Goal: Information Seeking & Learning: Check status

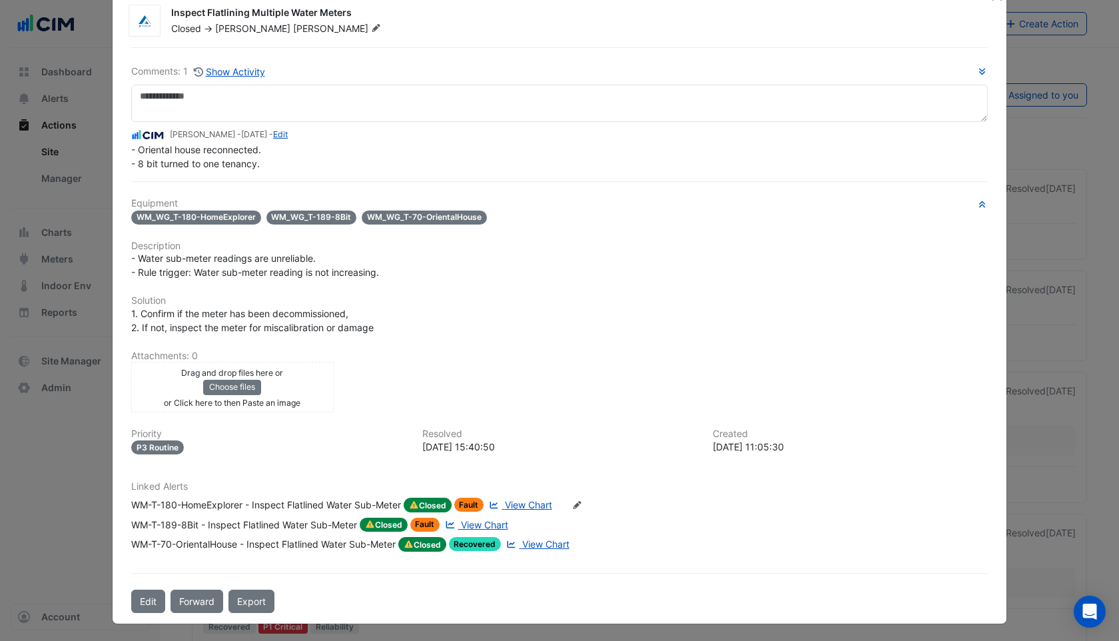
scroll to position [28, 0]
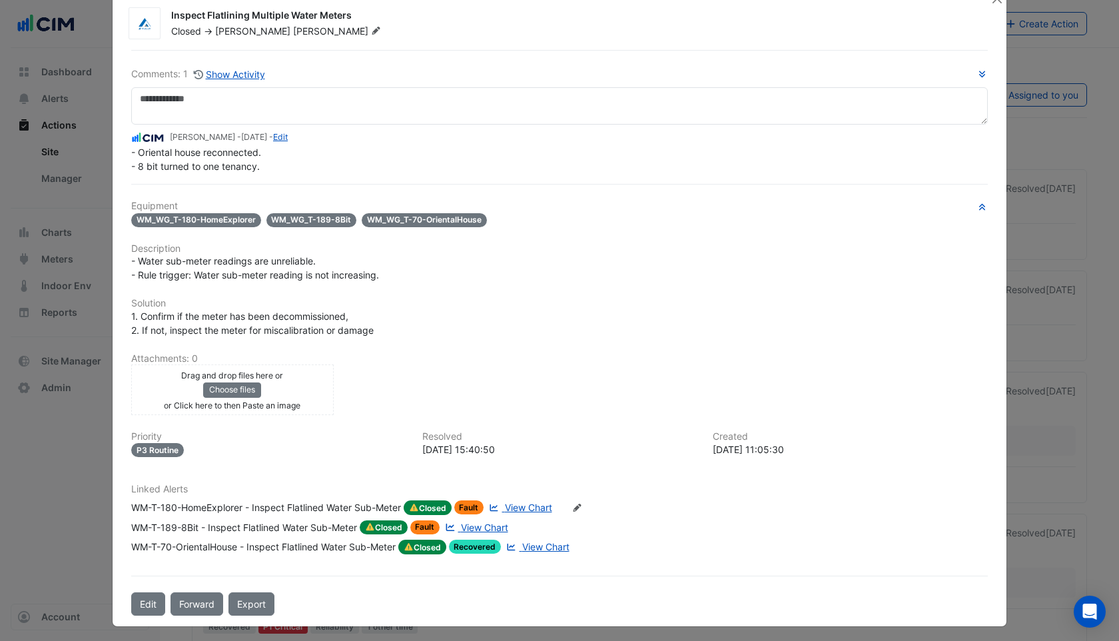
click at [259, 504] on div "WM-T-180-HomeExplorer - Inspect Flatlined Water Sub-Meter" at bounding box center [266, 507] width 270 height 15
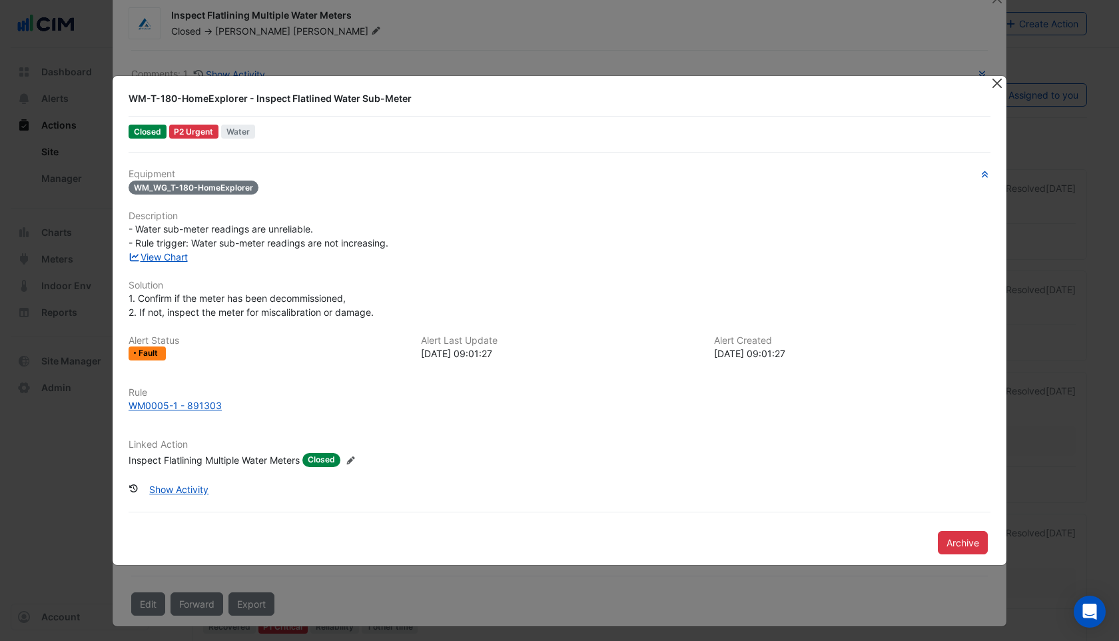
click at [999, 85] on button "Close" at bounding box center [997, 83] width 14 height 14
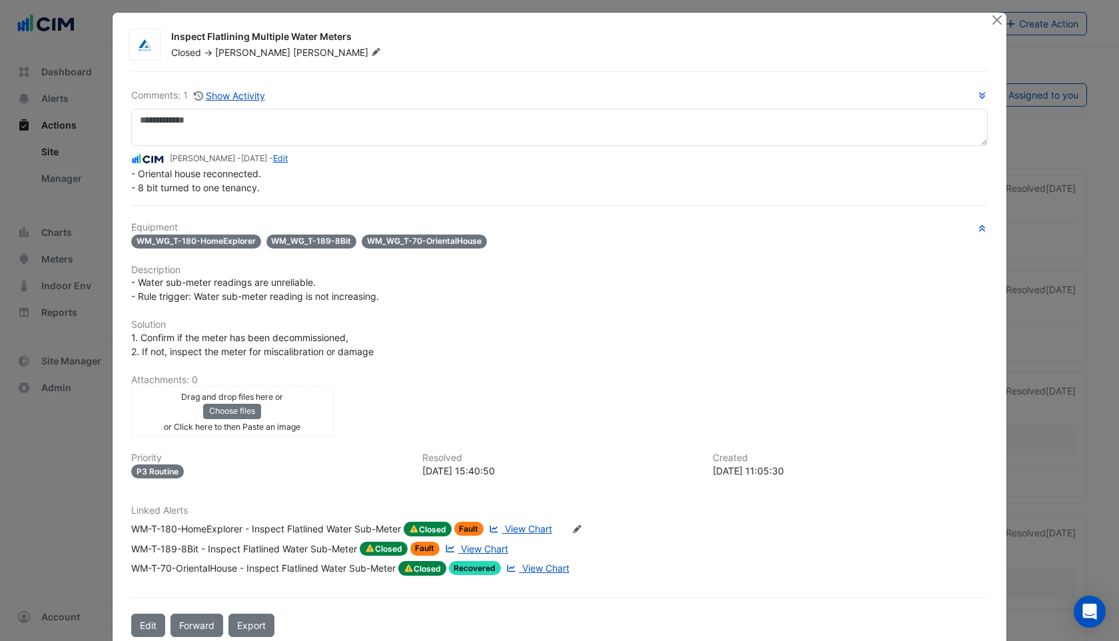
scroll to position [0, 0]
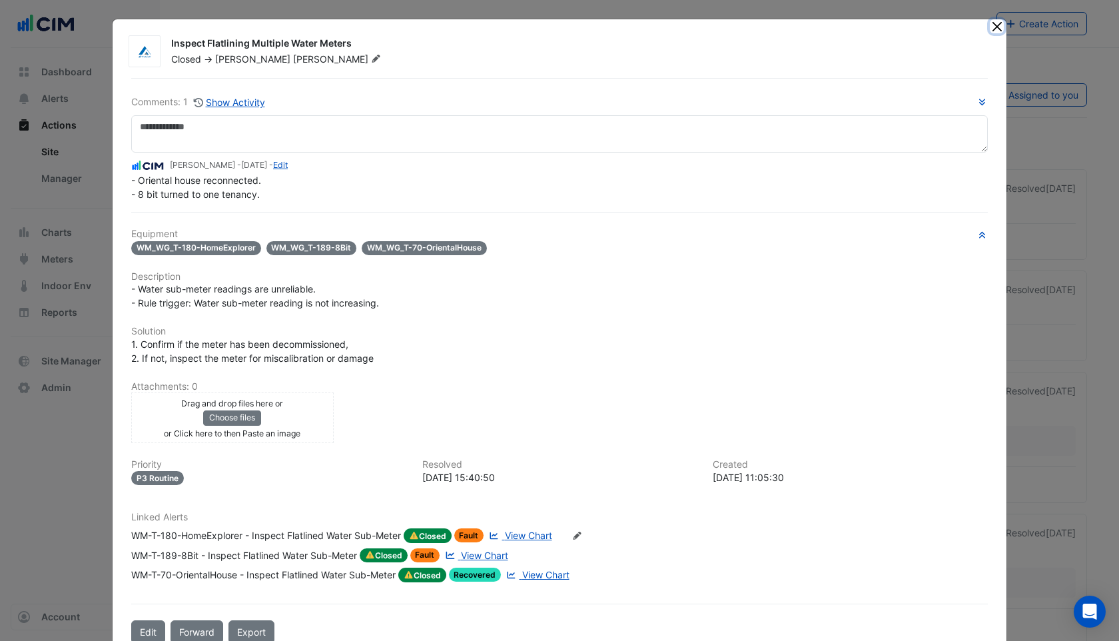
click at [997, 24] on button "Close" at bounding box center [997, 26] width 14 height 14
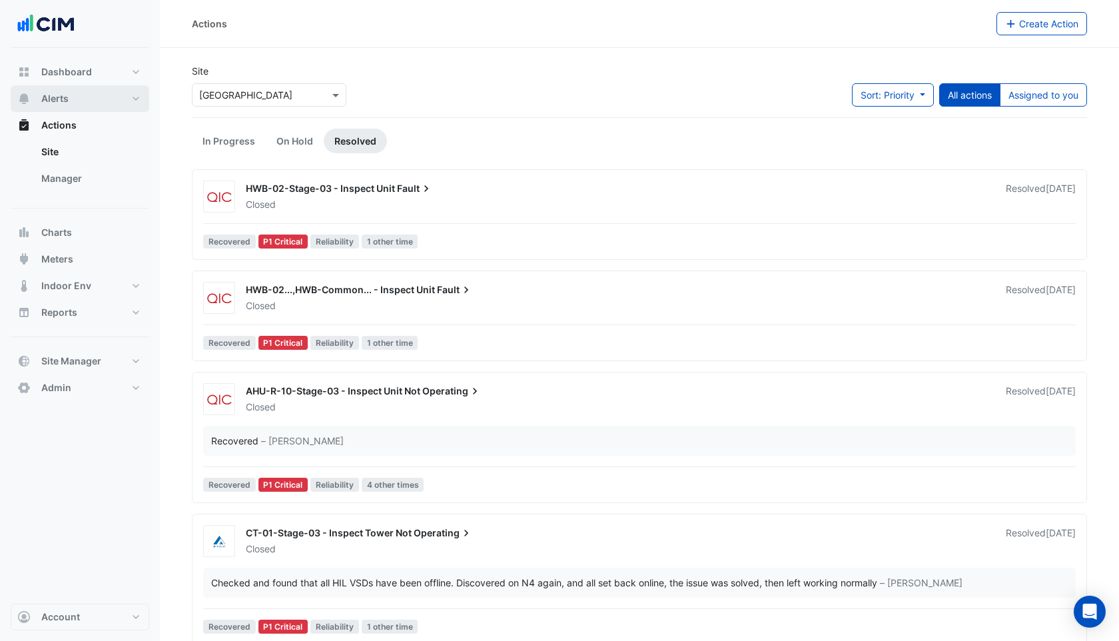
click at [66, 97] on span "Alerts" at bounding box center [54, 98] width 27 height 13
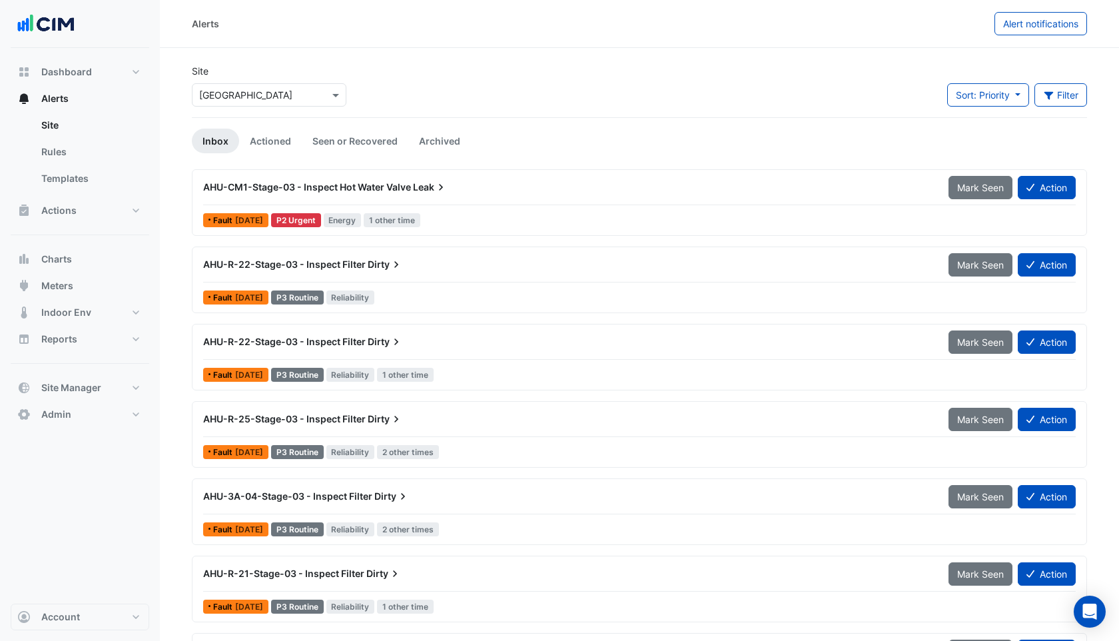
click at [344, 192] on span "AHU-CM1-Stage-03 - Inspect Hot Water Valve" at bounding box center [307, 186] width 208 height 11
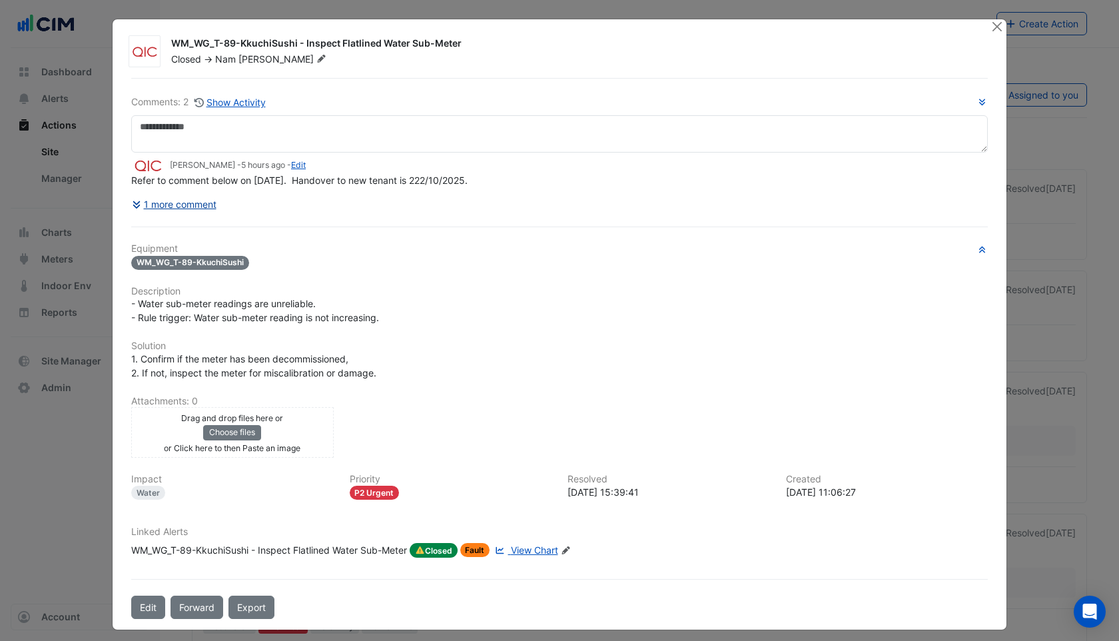
click at [187, 205] on button "1 more comment" at bounding box center [174, 204] width 86 height 23
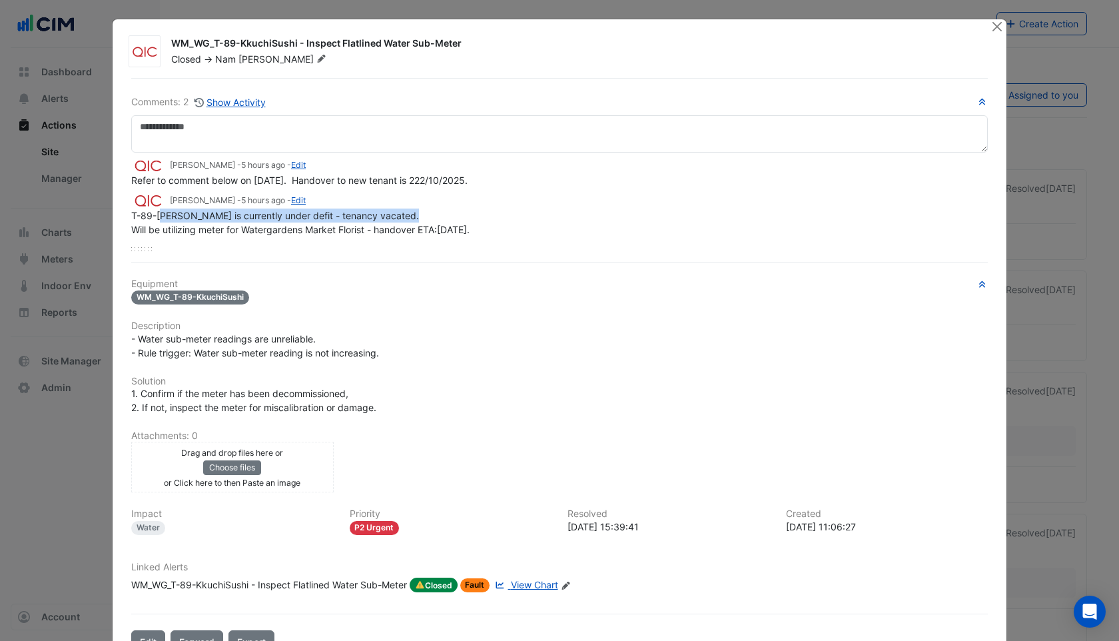
drag, startPoint x: 160, startPoint y: 213, endPoint x: 420, endPoint y: 218, distance: 260.6
click at [420, 218] on div "T-89-Kikuchi Sushi is currently under defit - tenancy vacated. Will be utilizin…" at bounding box center [559, 223] width 857 height 28
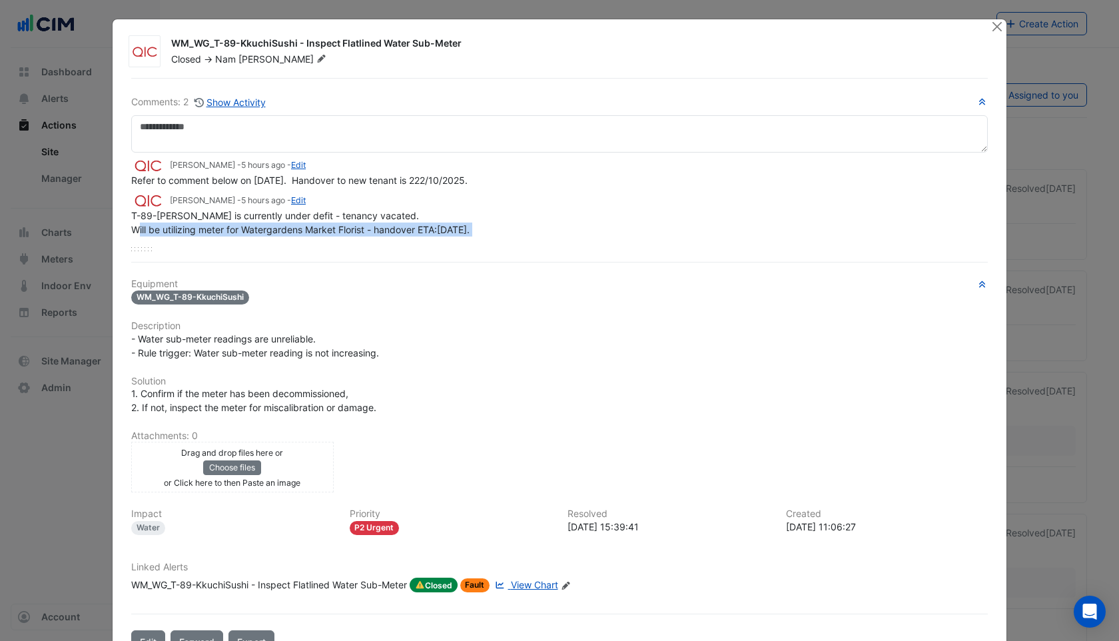
drag, startPoint x: 140, startPoint y: 231, endPoint x: 432, endPoint y: 237, distance: 291.9
click at [432, 237] on div "Julie Bezzina - 5 hours ago - Edit Refer to comment below on 27/9/25. Handover …" at bounding box center [559, 202] width 857 height 99
drag, startPoint x: 127, startPoint y: 215, endPoint x: 500, endPoint y: 229, distance: 373.4
click at [500, 229] on div "Comments: 2 Show Activity Julie Bezzina - 5 hours ago - Edit Refer to comment b…" at bounding box center [559, 366] width 873 height 576
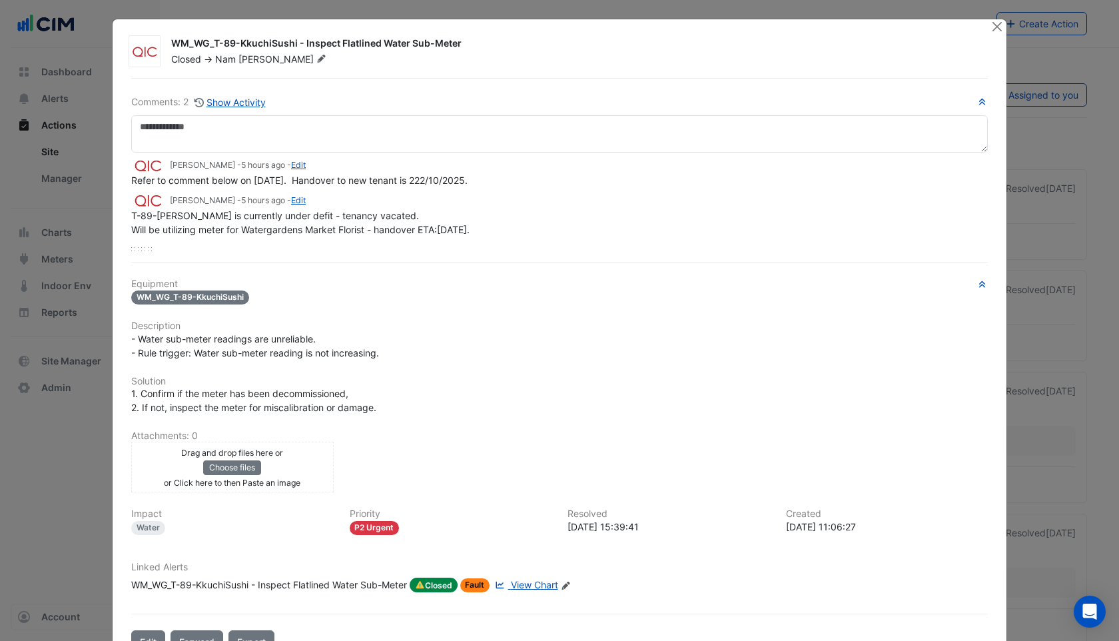
click at [500, 229] on div "T-89-Kikuchi Sushi is currently under defit - tenancy vacated. Will be utilizin…" at bounding box center [559, 223] width 857 height 28
click at [994, 27] on button "Close" at bounding box center [997, 26] width 14 height 14
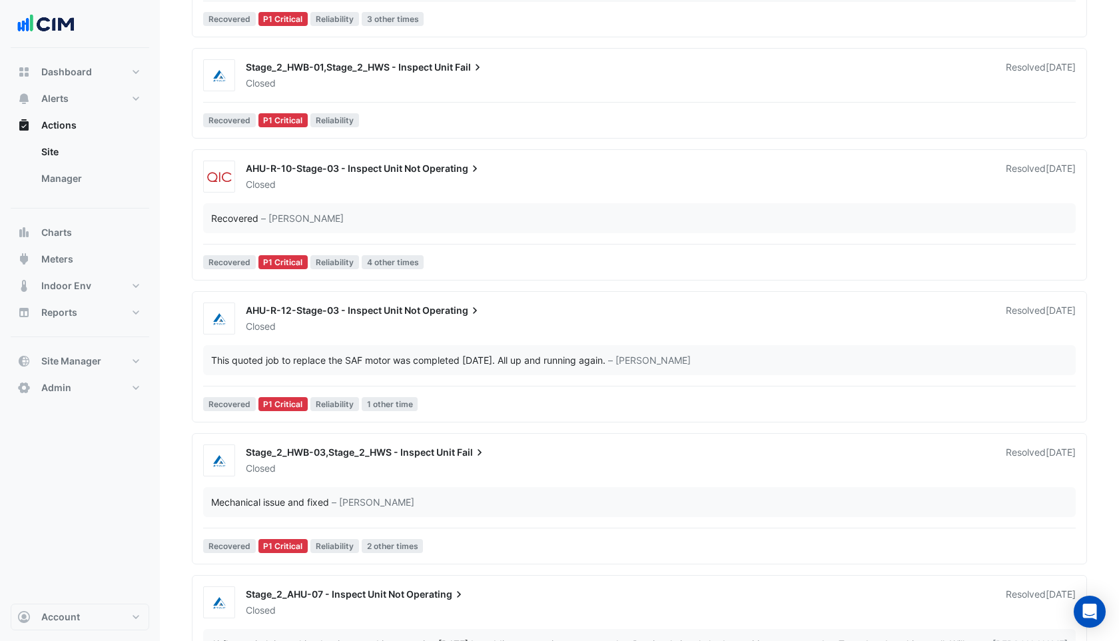
scroll to position [852, 0]
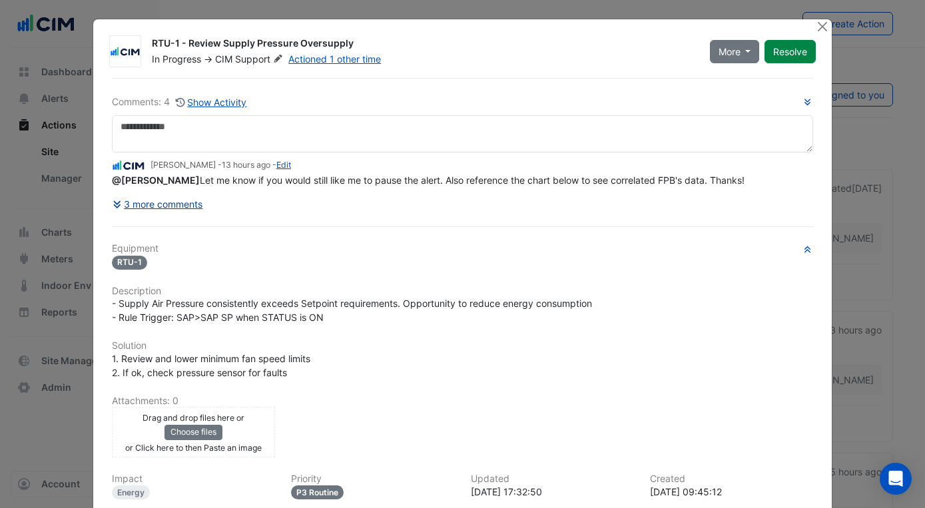
click at [150, 205] on button "3 more comments" at bounding box center [158, 204] width 92 height 23
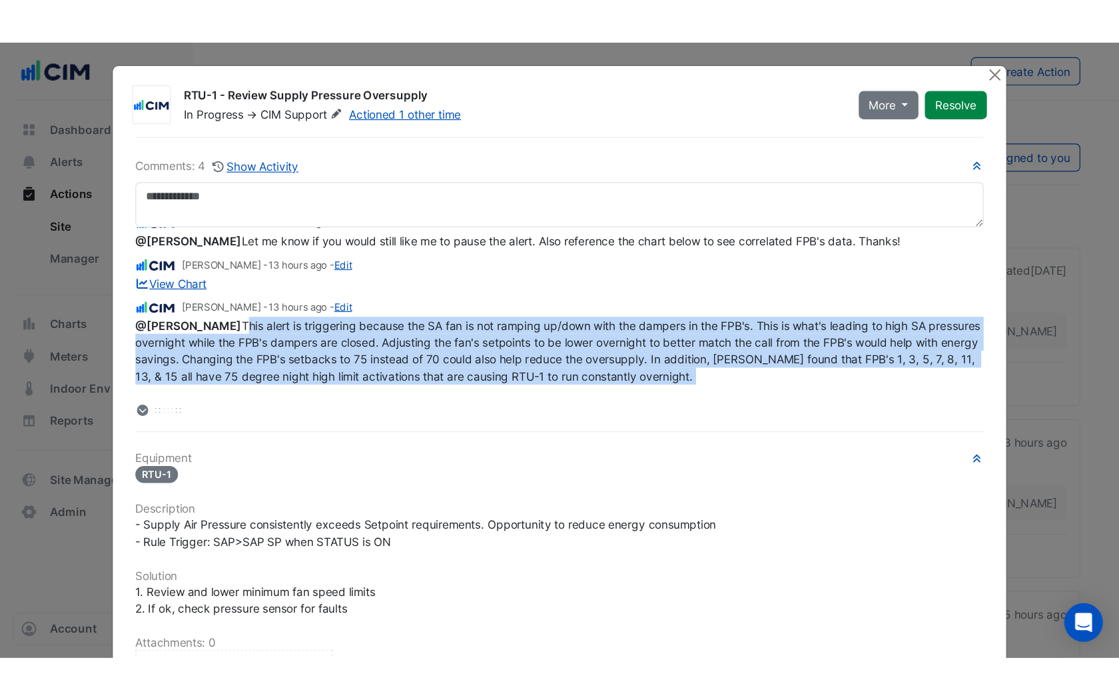
scroll to position [61, 0]
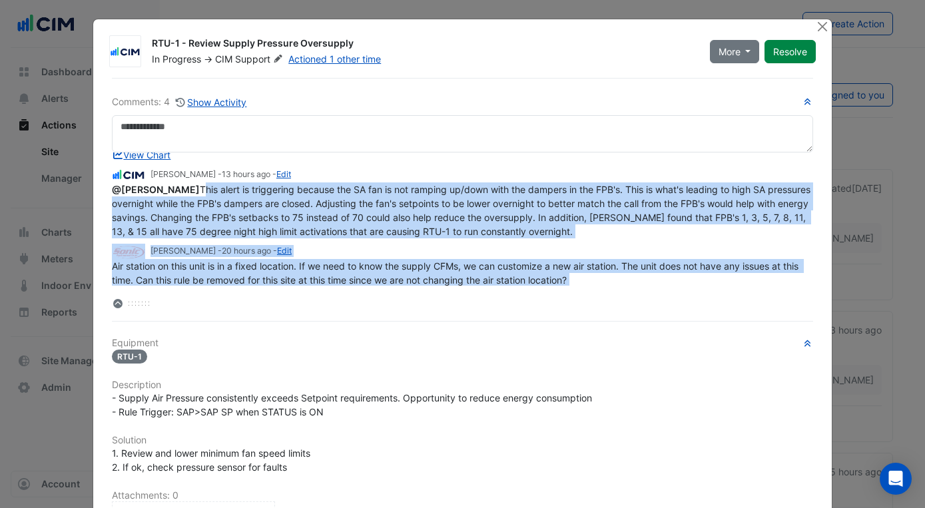
drag, startPoint x: 180, startPoint y: 250, endPoint x: 642, endPoint y: 296, distance: 464.1
click at [642, 296] on div "Samantha Gibson - 13 hours ago - Edit @Lucy Rogers Let me know if you would sti…" at bounding box center [463, 232] width 702 height 158
click at [642, 296] on div at bounding box center [463, 303] width 702 height 14
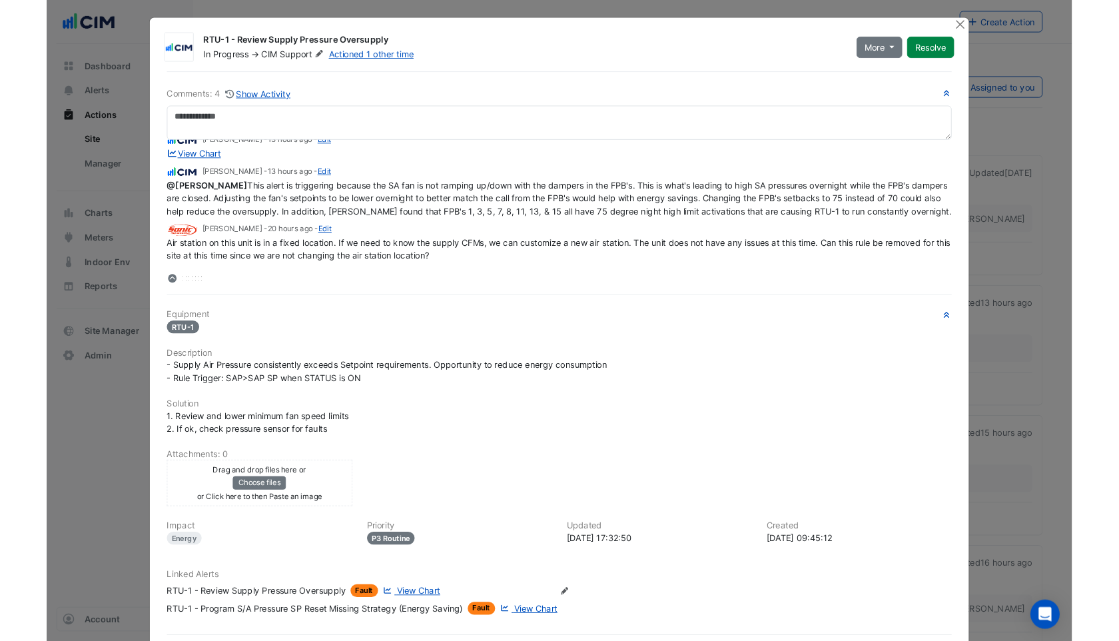
scroll to position [47, 0]
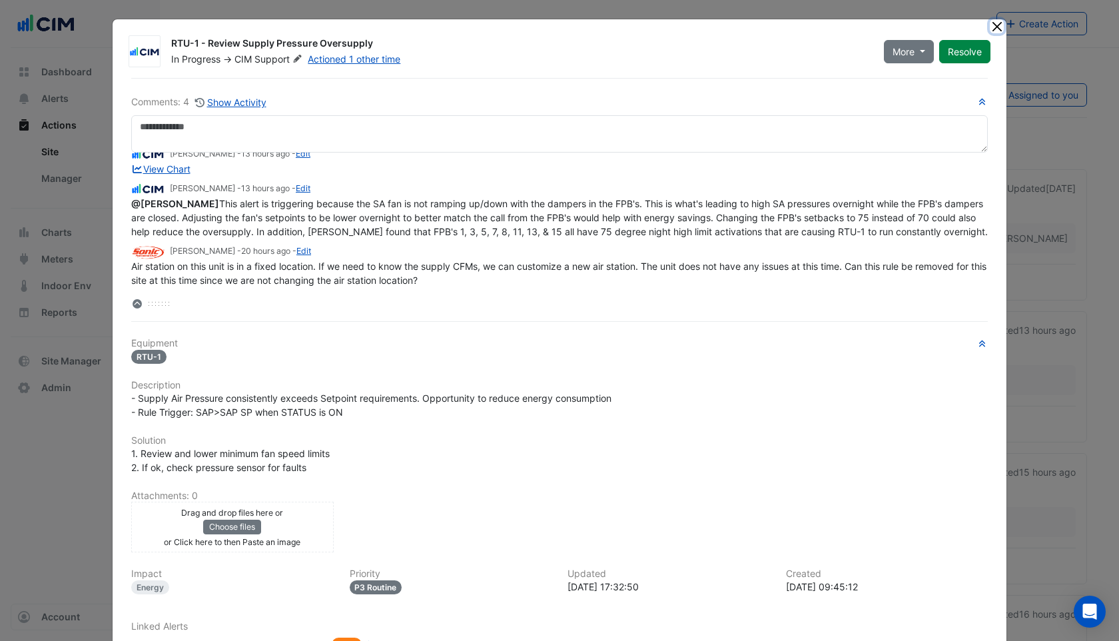
click at [925, 28] on button "Close" at bounding box center [997, 26] width 14 height 14
